Goal: Task Accomplishment & Management: Complete application form

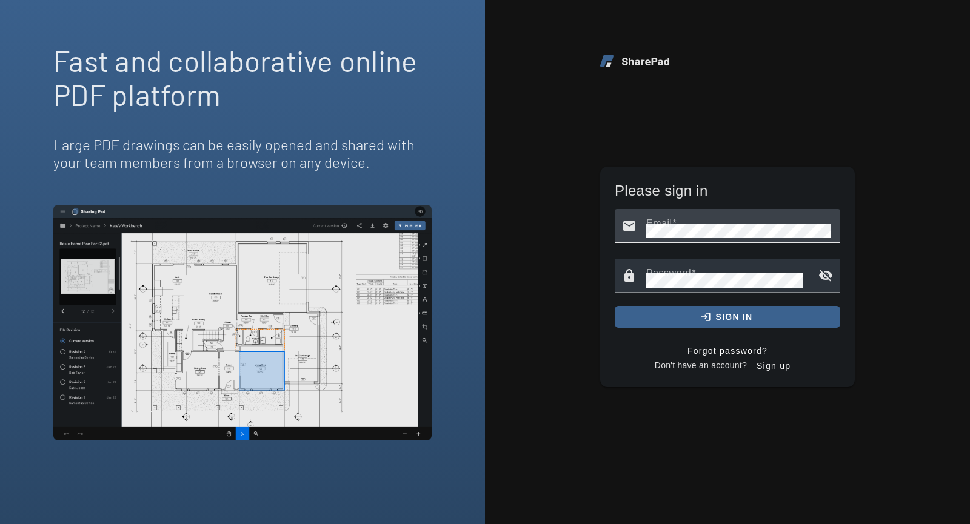
click at [661, 218] on mat-label "Email" at bounding box center [659, 223] width 26 height 10
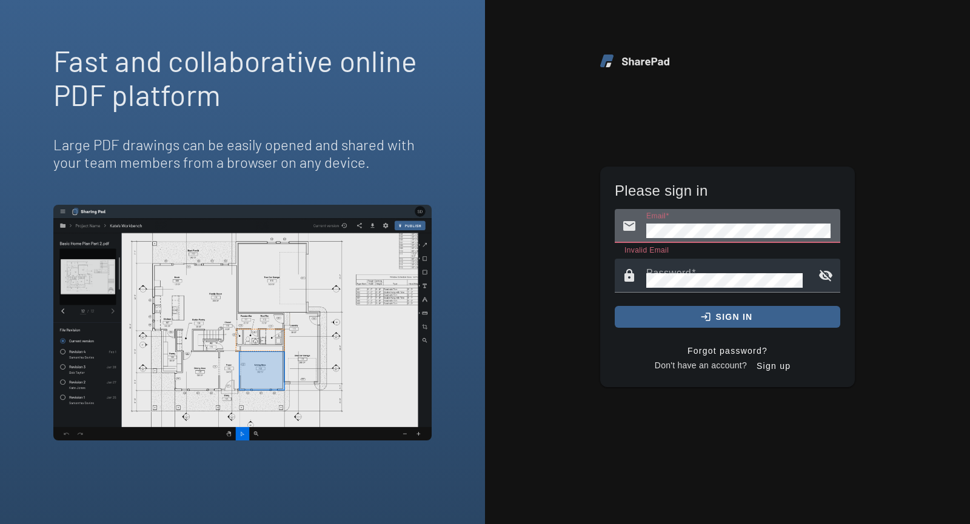
click at [618, 234] on div "email_rounded Email" at bounding box center [723, 226] width 216 height 34
click at [664, 268] on mat-label "Password" at bounding box center [668, 273] width 45 height 10
click at [776, 364] on span "Sign up" at bounding box center [774, 366] width 34 height 22
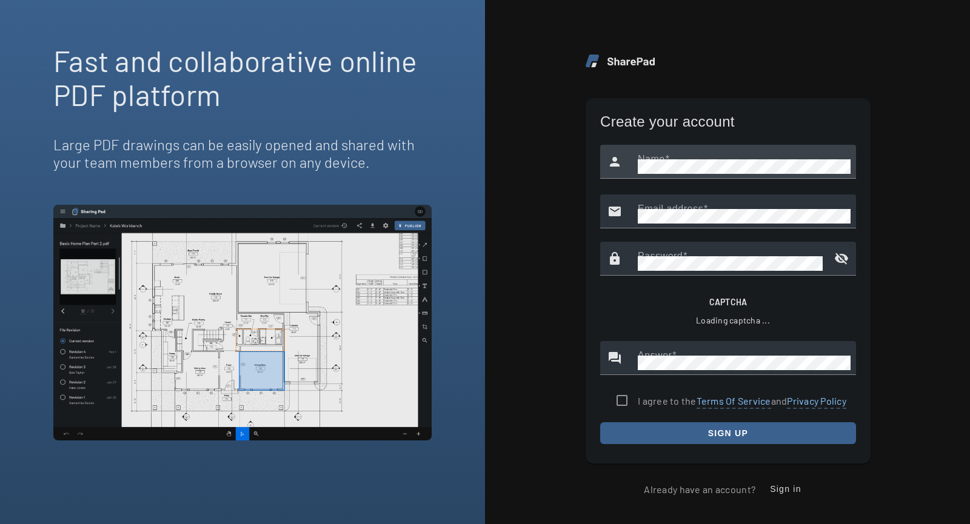
click at [649, 179] on div at bounding box center [728, 185] width 256 height 13
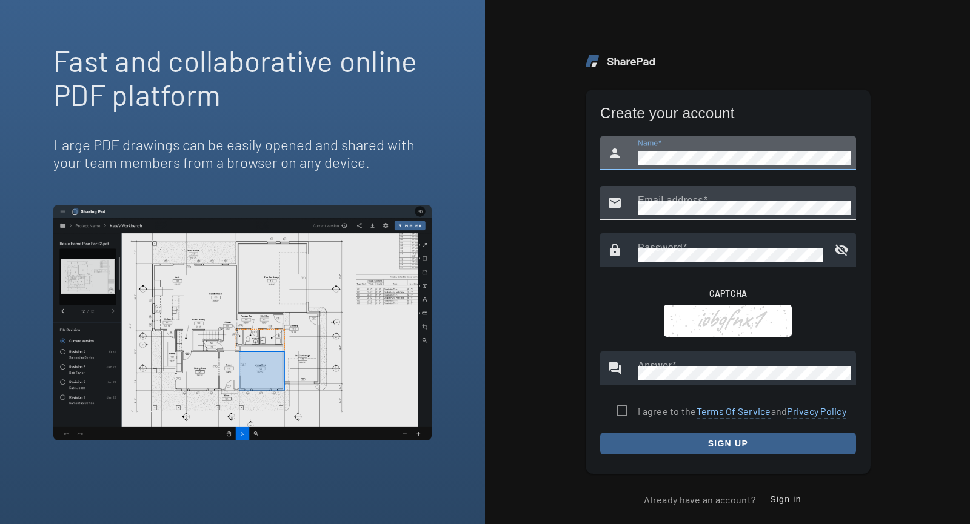
click at [666, 201] on mat-label "Email address" at bounding box center [670, 200] width 65 height 10
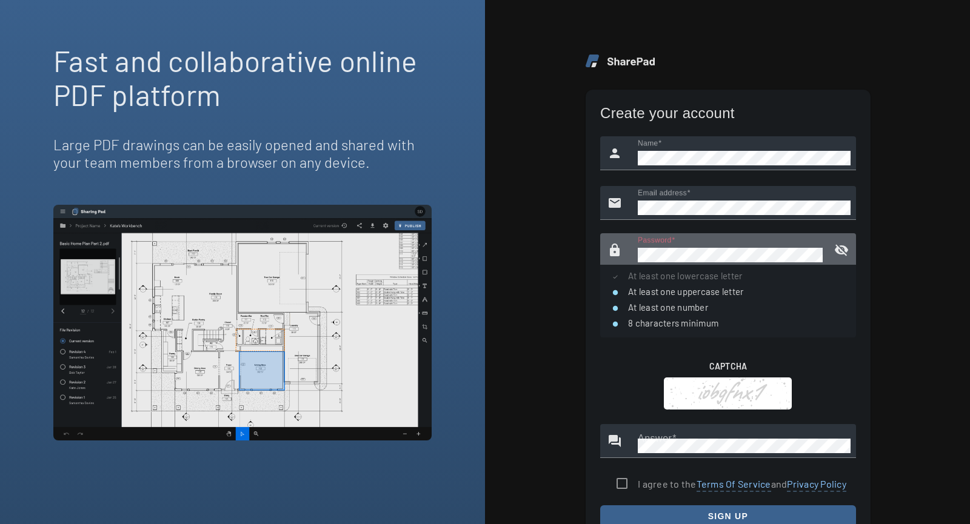
click at [846, 252] on mat-icon "visibility_off" at bounding box center [841, 250] width 29 height 29
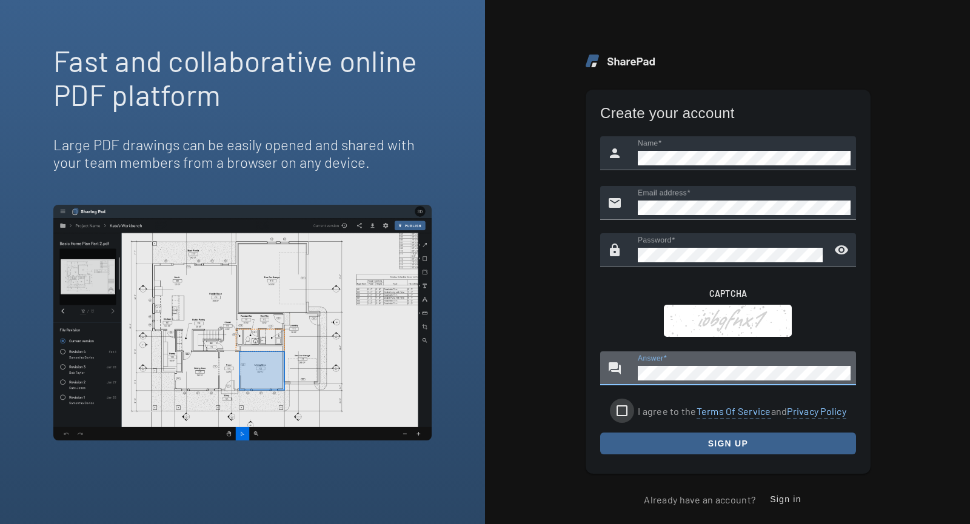
click at [613, 412] on input "I agree to the Terms Of Service and Privacy Policy" at bounding box center [622, 411] width 24 height 24
checkbox input "true"
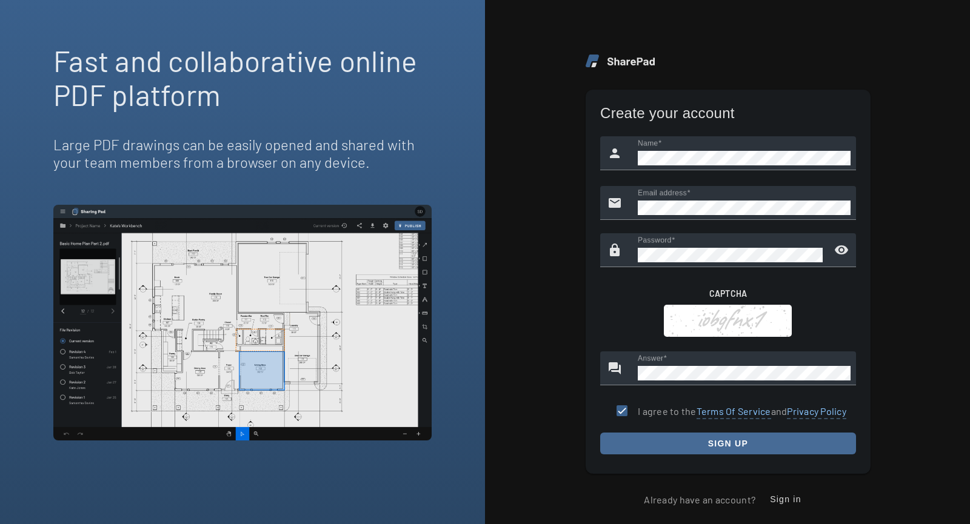
click at [652, 441] on span "submit" at bounding box center [728, 443] width 256 height 29
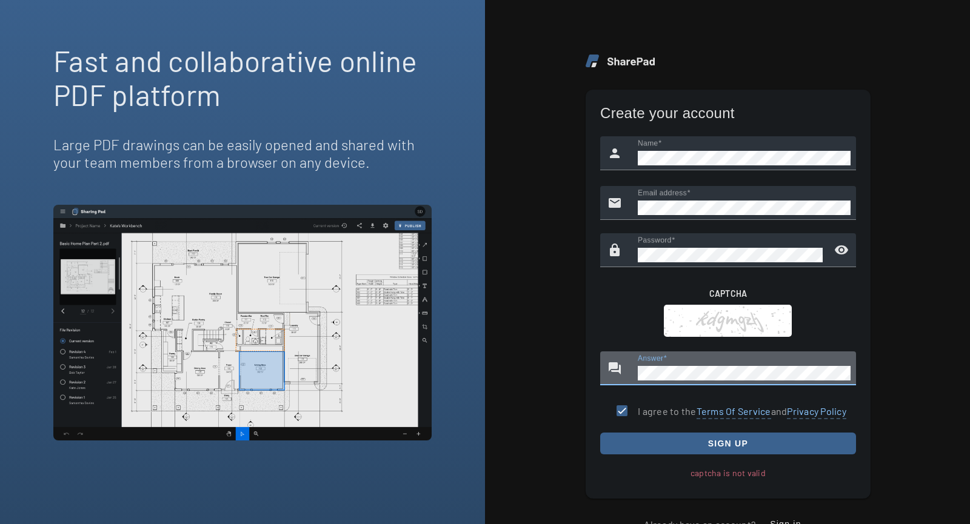
click at [587, 372] on div "Create your account person Name email Email address lock Password visibility CA…" at bounding box center [728, 294] width 285 height 409
click at [633, 369] on div "question_answer Answer" at bounding box center [723, 369] width 246 height 34
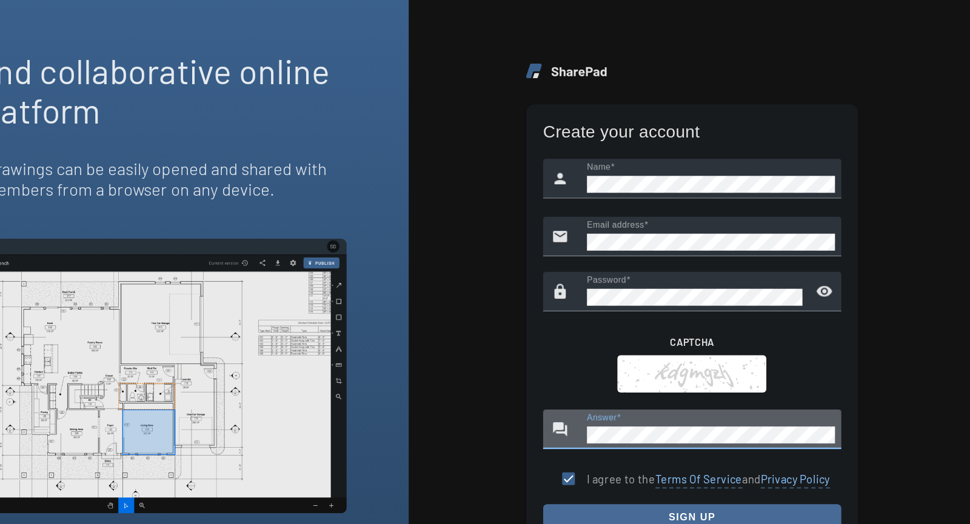
click at [700, 438] on span "submit" at bounding box center [728, 443] width 256 height 29
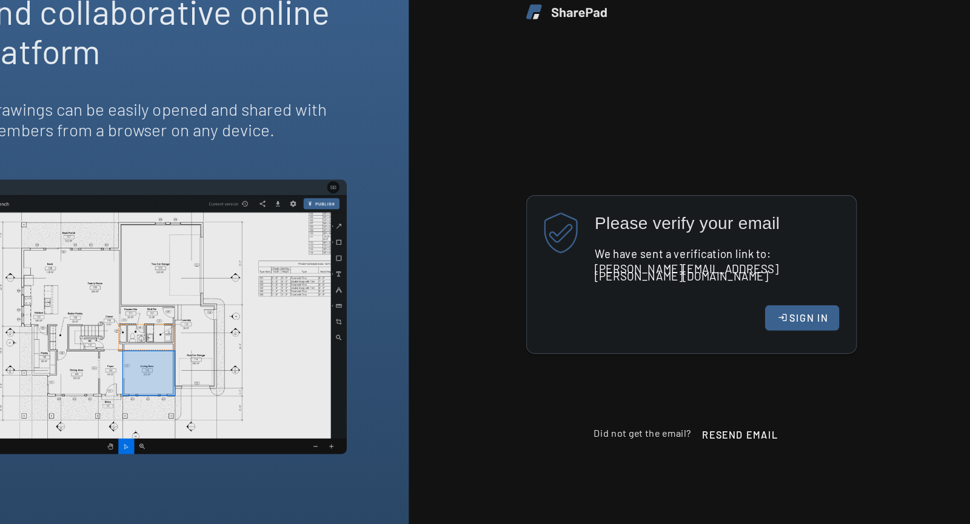
click at [817, 322] on span "SIGN IN" at bounding box center [827, 324] width 33 height 10
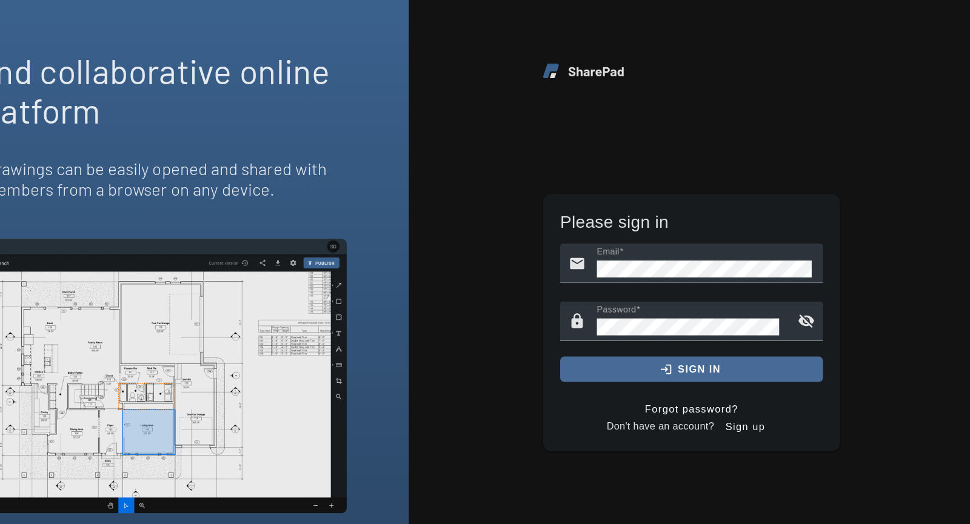
click at [652, 312] on span "submit" at bounding box center [728, 317] width 226 height 29
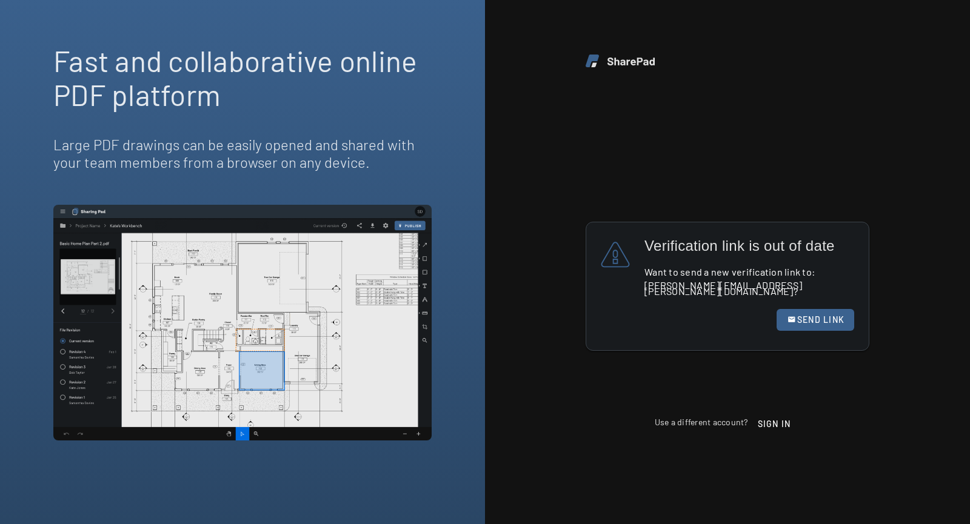
click at [810, 316] on span "SEND LINK" at bounding box center [820, 320] width 47 height 10
click at [810, 315] on span "SEND LINK" at bounding box center [820, 320] width 47 height 10
click at [787, 318] on span at bounding box center [816, 320] width 78 height 29
click at [777, 420] on span "SIGN IN" at bounding box center [774, 425] width 33 height 10
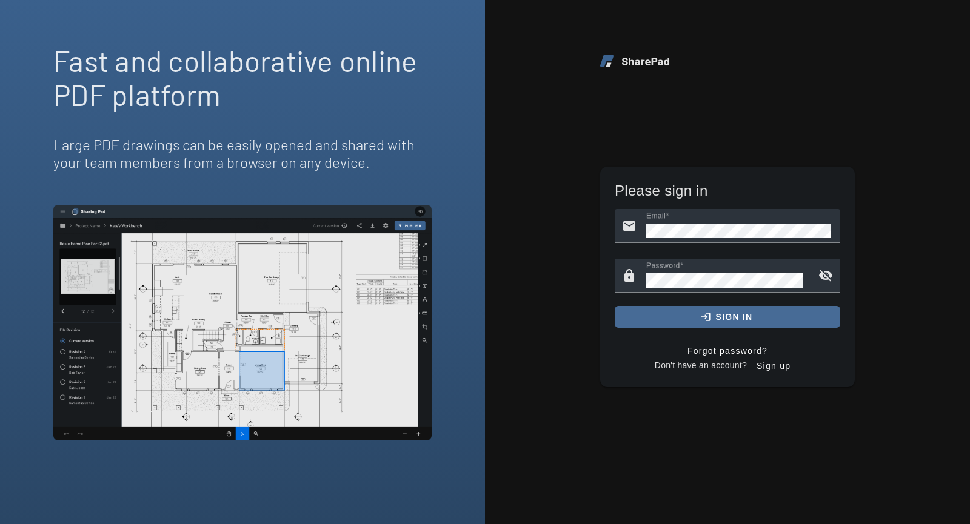
click at [703, 318] on span "submit" at bounding box center [728, 317] width 226 height 29
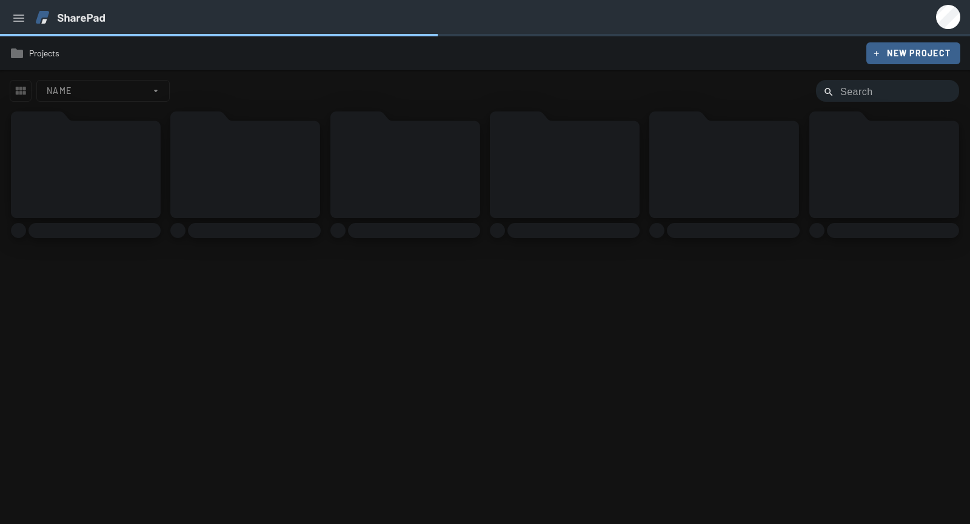
click at [648, 318] on div at bounding box center [485, 312] width 970 height 401
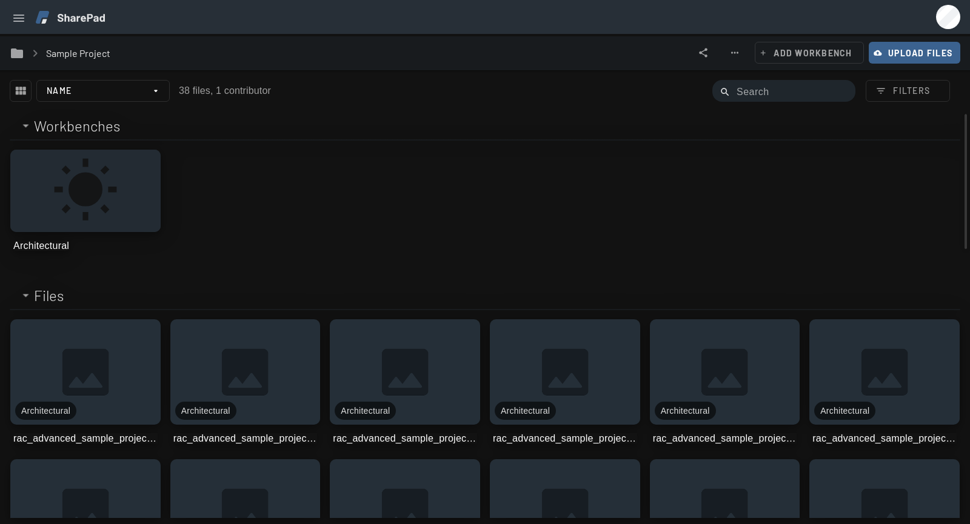
click at [600, 207] on div "more_horiz wb_sunny Architectural" at bounding box center [485, 204] width 969 height 126
click at [153, 92] on span at bounding box center [103, 90] width 132 height 29
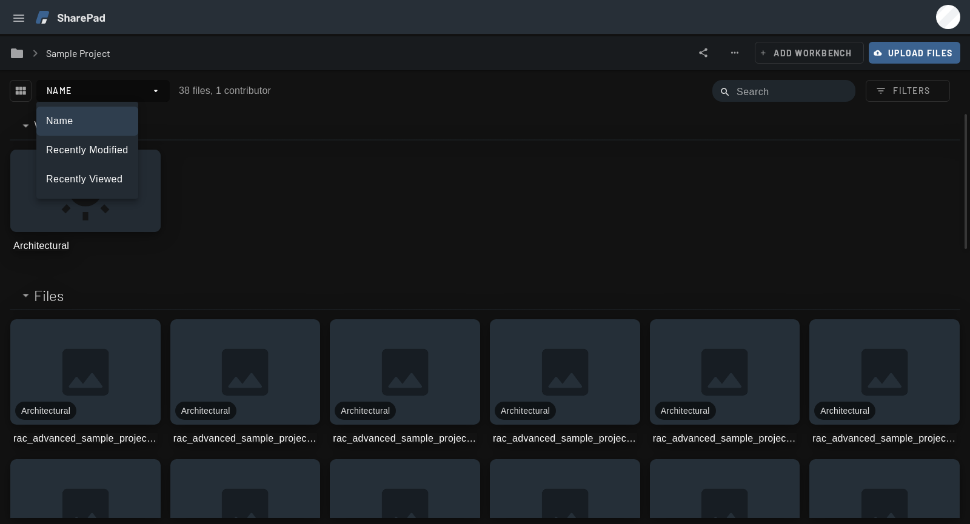
click at [221, 116] on div at bounding box center [485, 262] width 970 height 524
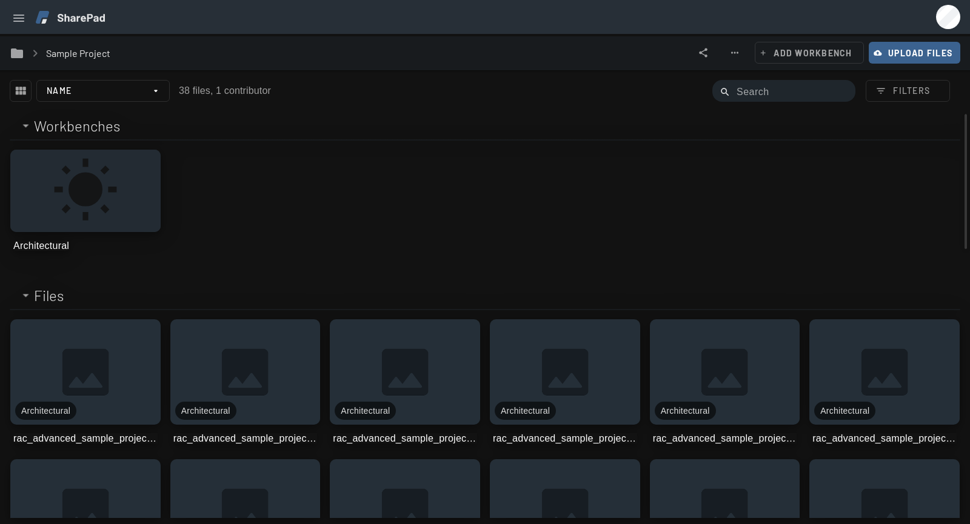
click at [201, 93] on span "38 files, 1 contributor" at bounding box center [225, 90] width 92 height 10
click at [38, 56] on mat-icon "keyboard_arrow_right" at bounding box center [35, 53] width 15 height 15
click at [44, 23] on img at bounding box center [70, 17] width 69 height 13
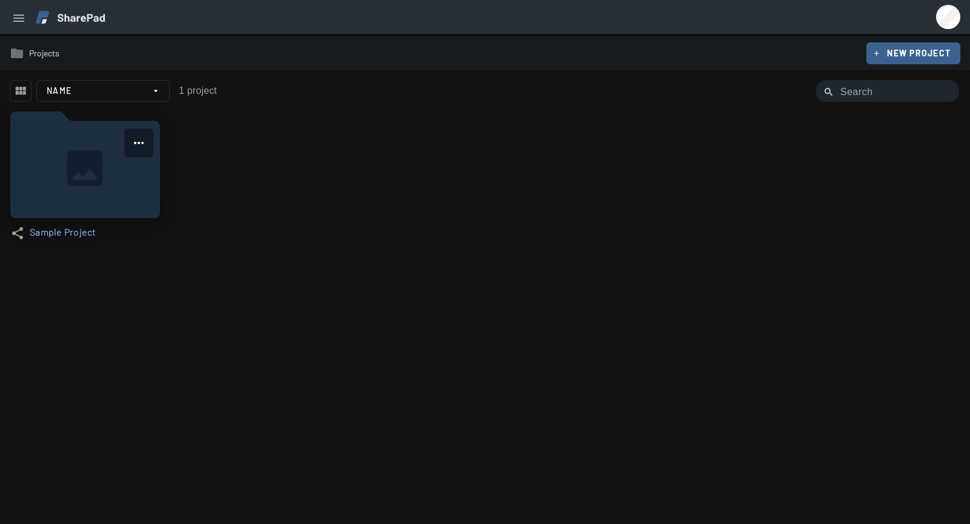
click at [85, 181] on icon at bounding box center [85, 165] width 150 height 107
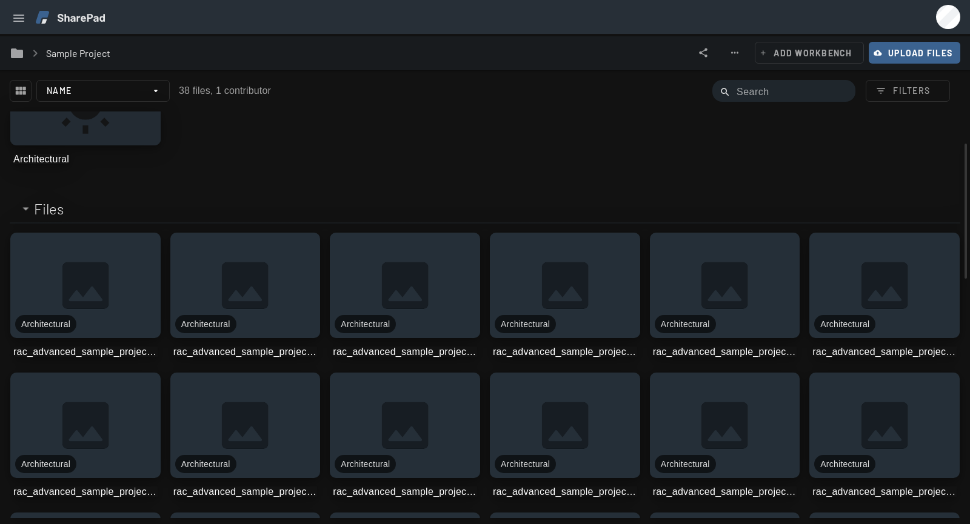
scroll to position [91, 0]
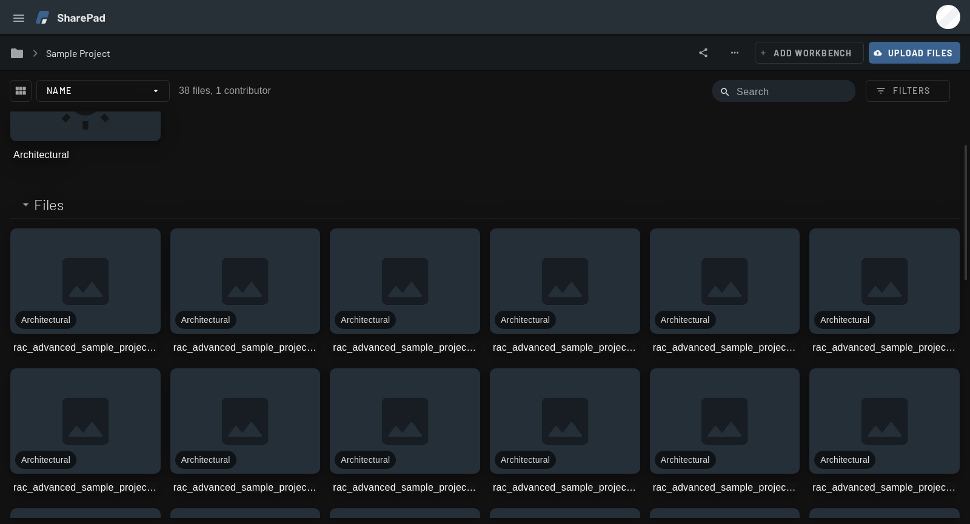
click at [753, 83] on div at bounding box center [791, 97] width 109 height 34
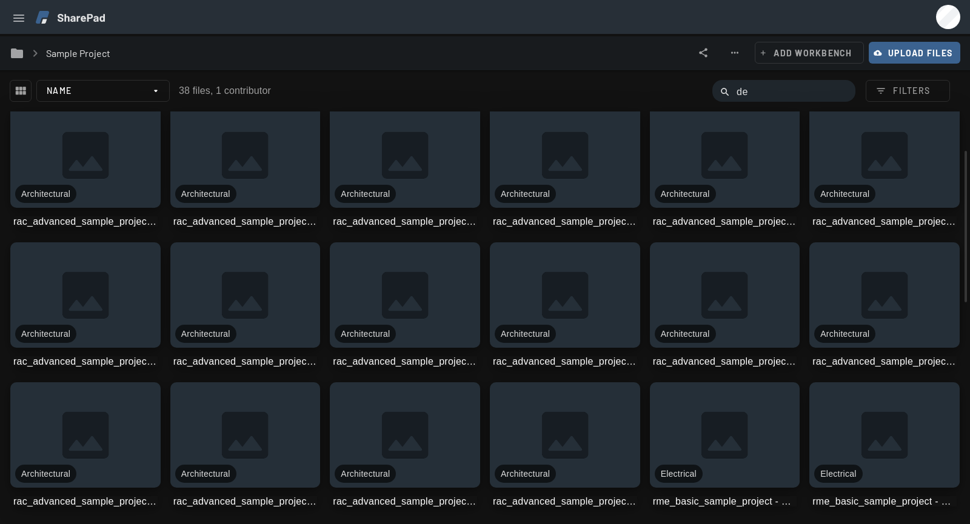
type input "den"
